Goal: Entertainment & Leisure: Consume media (video, audio)

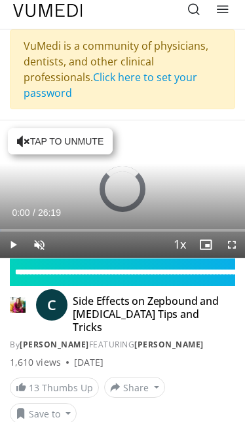
scroll to position [9, 0]
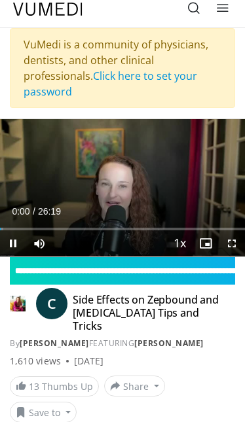
click at [69, 139] on div "10 seconds Tap to unmute" at bounding box center [122, 187] width 245 height 137
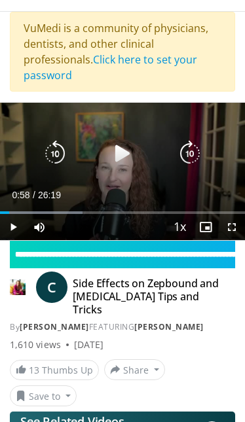
scroll to position [26, 0]
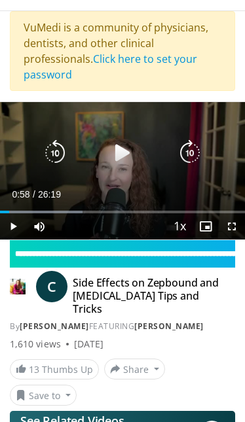
click at [126, 153] on icon "Video Player" at bounding box center [122, 153] width 26 height 26
click at [17, 213] on div "Progress Bar" at bounding box center [49, 212] width 98 height 3
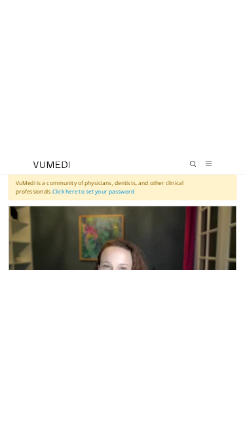
scroll to position [33, 0]
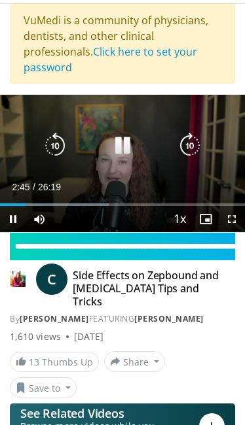
click at [128, 149] on icon "Video Player" at bounding box center [122, 146] width 26 height 26
